Goal: Information Seeking & Learning: Learn about a topic

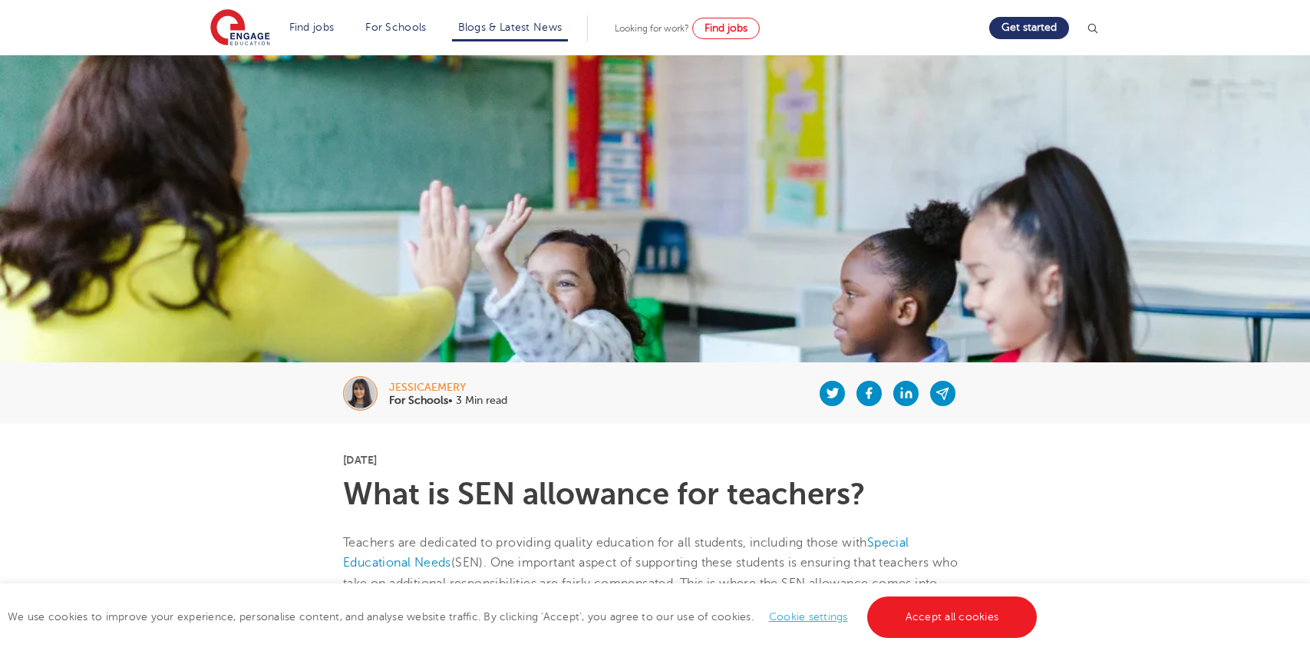
scroll to position [230, 0]
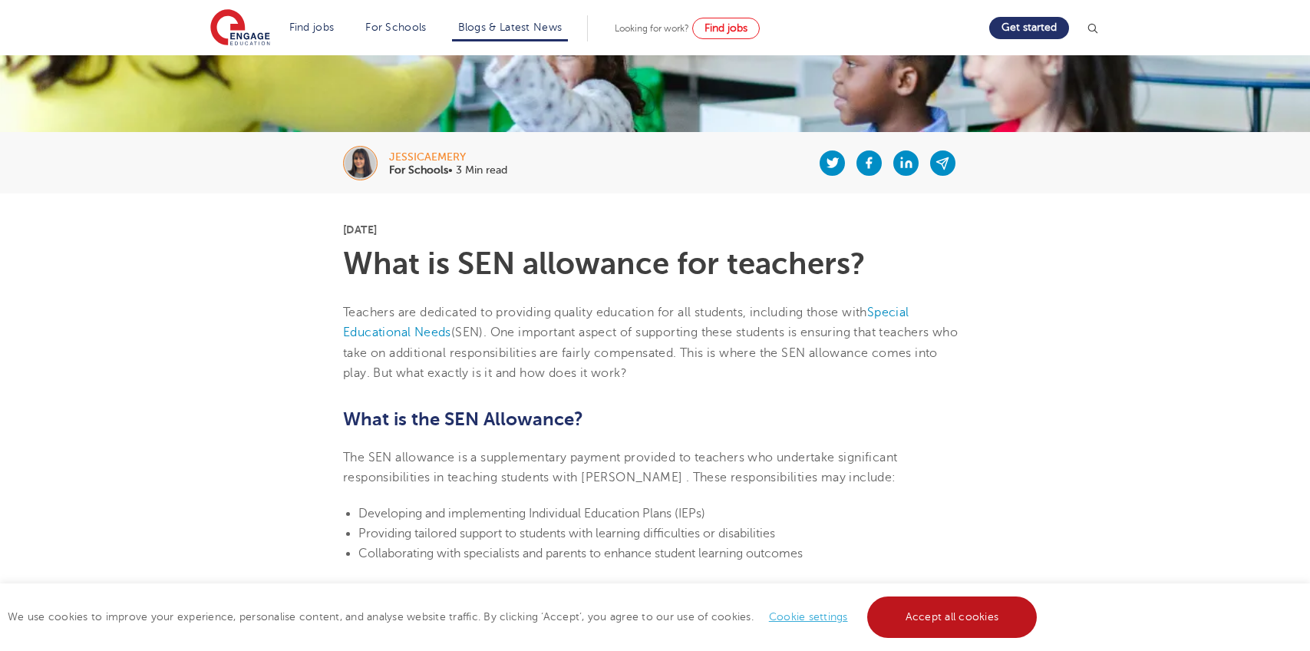
click at [998, 617] on link "Accept all cookies" at bounding box center [952, 616] width 170 height 41
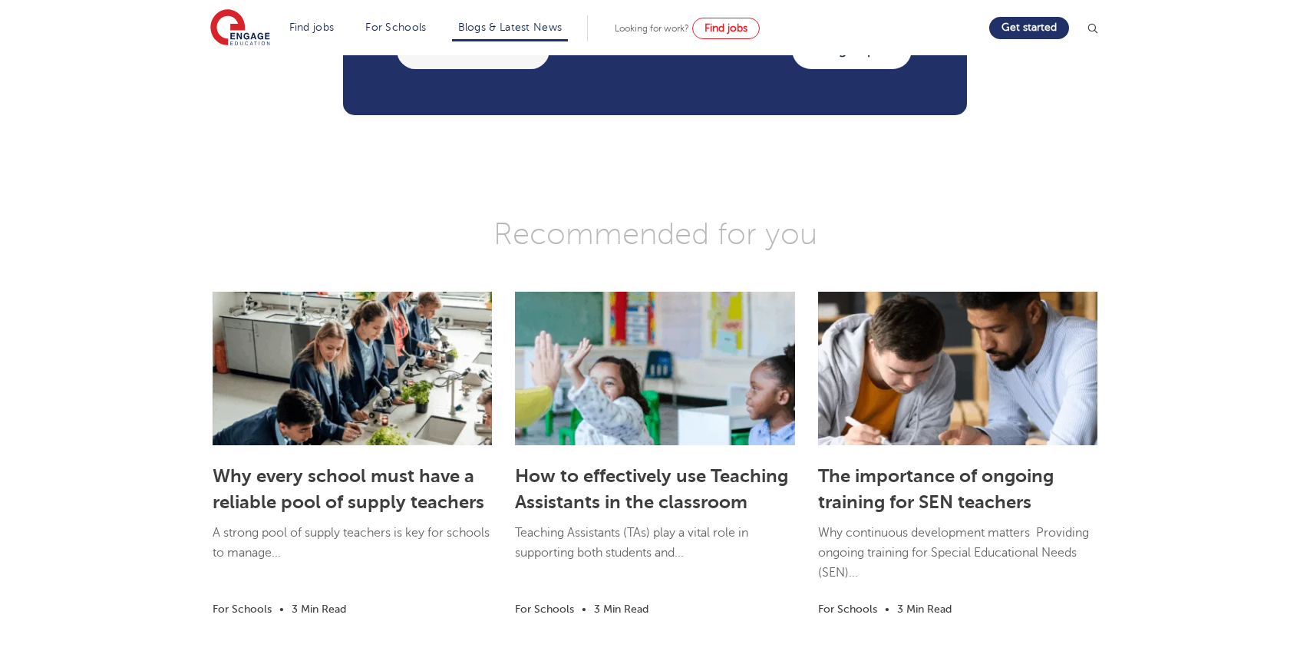
scroll to position [2226, 0]
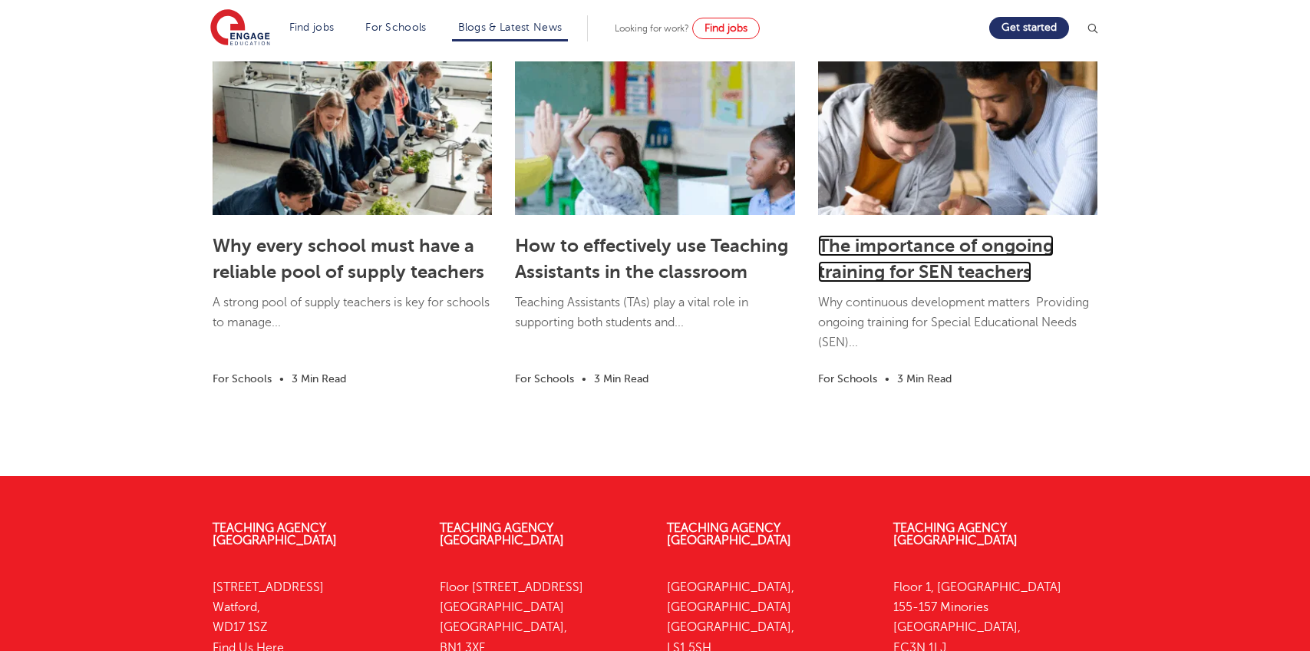
click at [888, 271] on link "The importance of ongoing training for SEN teachers" at bounding box center [936, 259] width 236 height 48
